Goal: Obtain resource: Download file/media

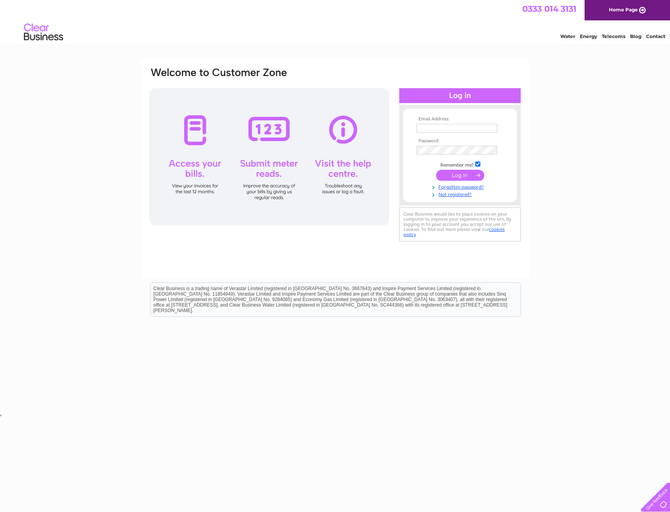
type input "paul.egan@staonline.com"
click at [462, 174] on input "submit" at bounding box center [460, 175] width 48 height 11
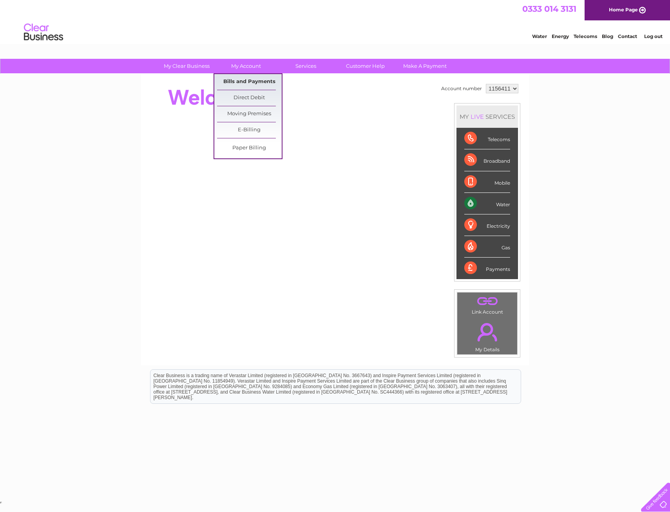
click at [248, 80] on link "Bills and Payments" at bounding box center [249, 82] width 65 height 16
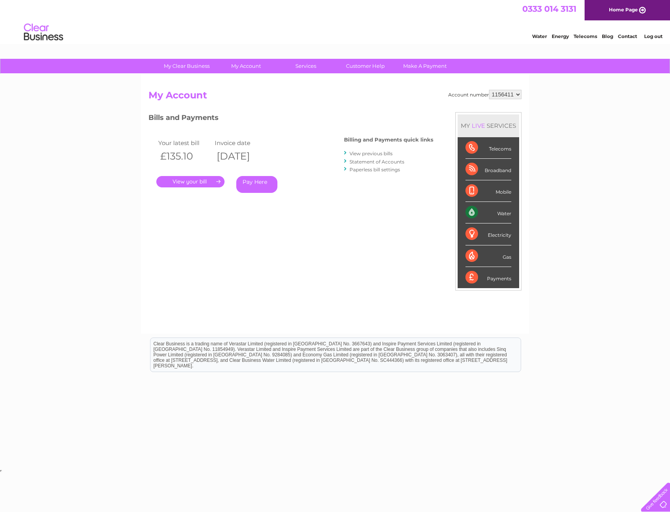
click at [384, 154] on link "View previous bills" at bounding box center [370, 153] width 43 height 6
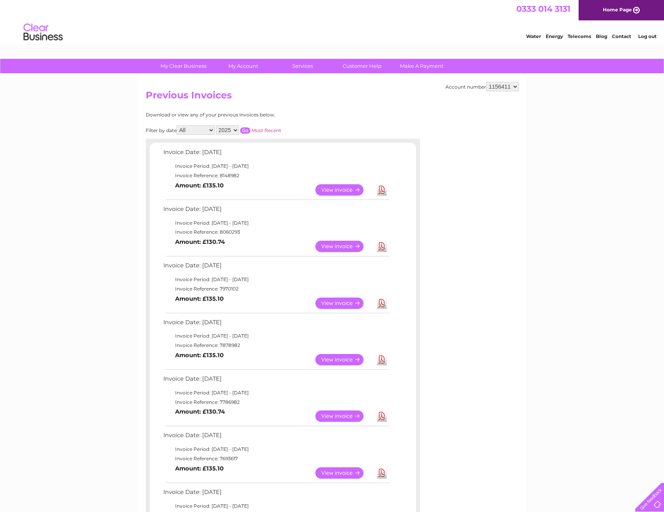
click at [384, 361] on link "Download" at bounding box center [382, 359] width 10 height 11
click at [377, 304] on link "Download" at bounding box center [382, 302] width 10 height 11
